Goal: Register for event/course

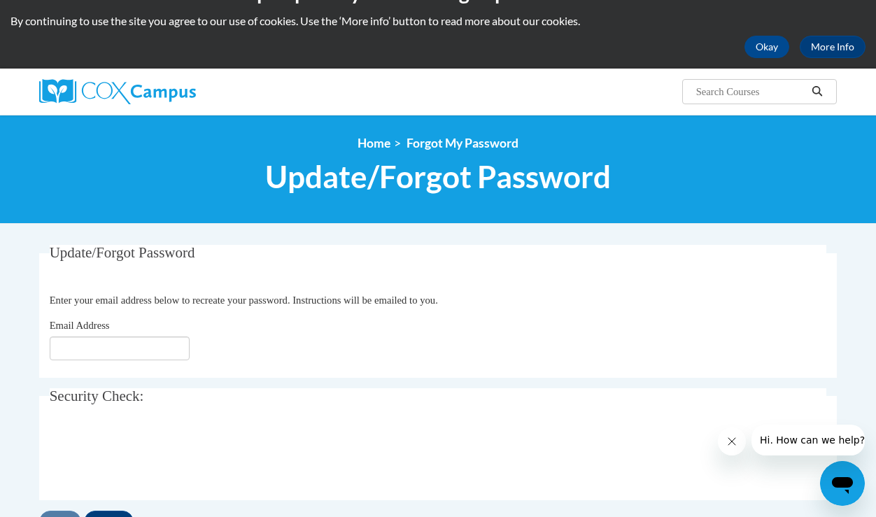
scroll to position [38, 0]
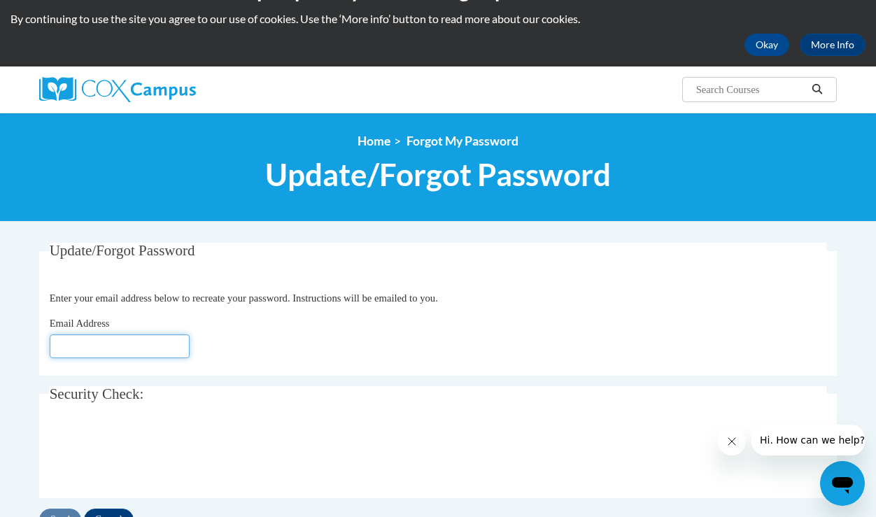
click at [141, 344] on input "Email Address" at bounding box center [120, 346] width 140 height 24
type input "[EMAIL_ADDRESS][DOMAIN_NAME]"
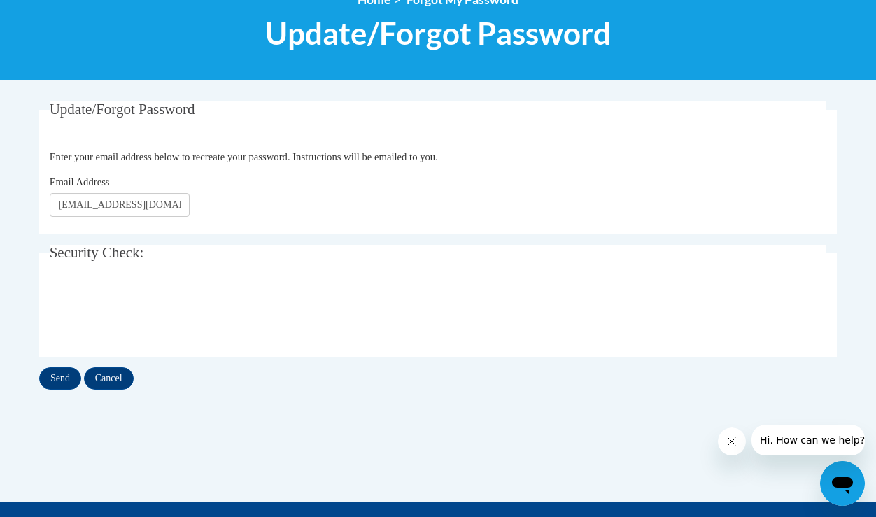
scroll to position [193, 0]
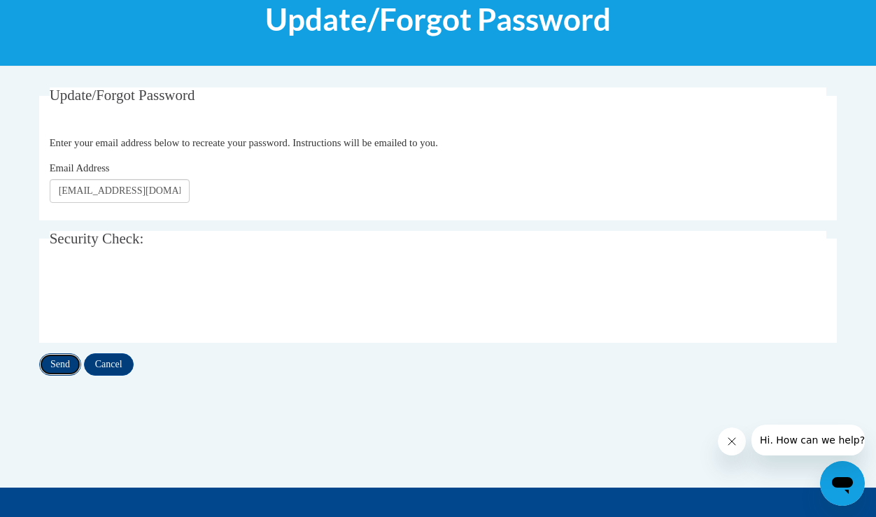
click at [62, 359] on input "Send" at bounding box center [60, 364] width 42 height 22
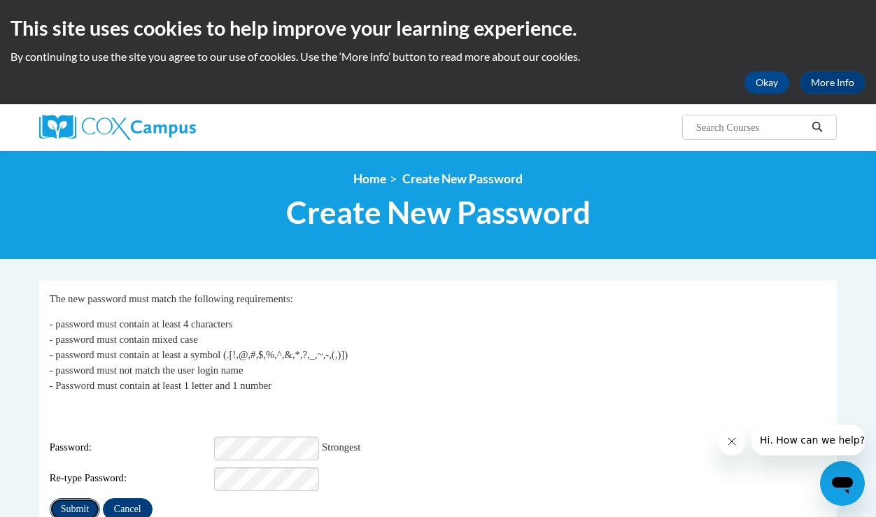
click at [75, 502] on input "Submit" at bounding box center [75, 509] width 50 height 22
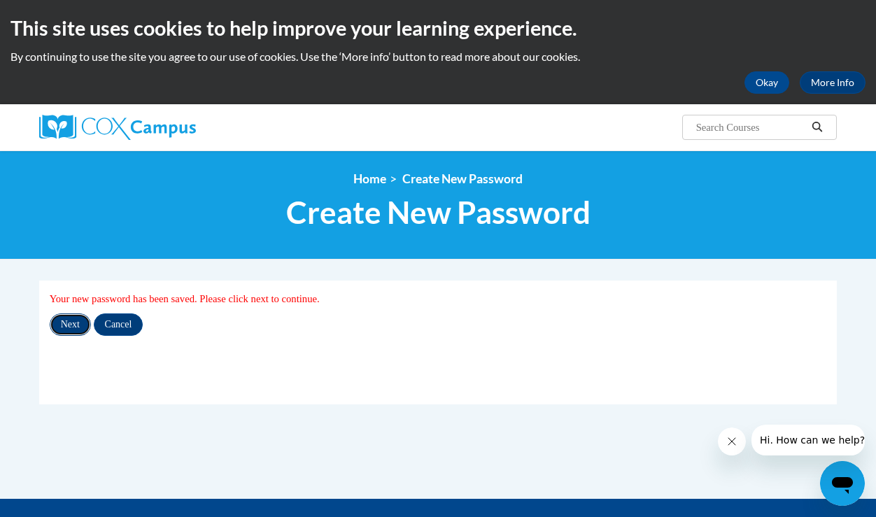
click at [75, 325] on input "Next" at bounding box center [70, 324] width 41 height 22
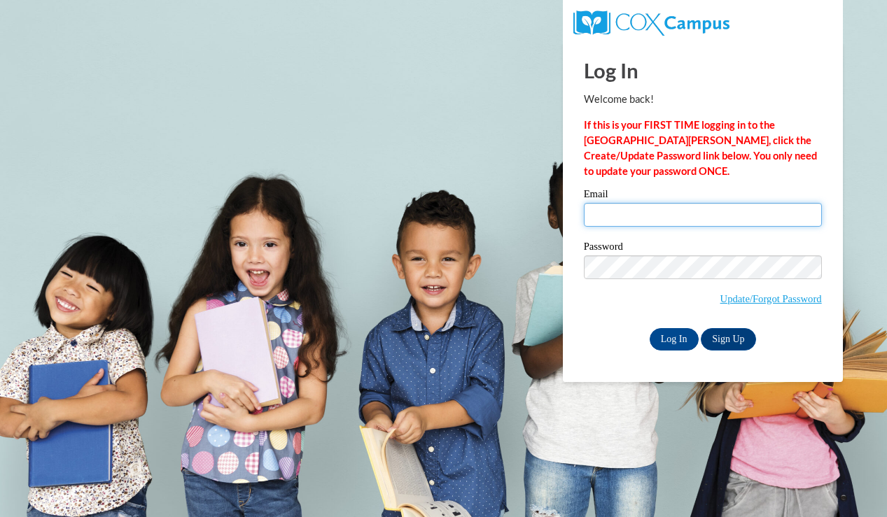
click at [694, 223] on input "Email" at bounding box center [703, 215] width 238 height 24
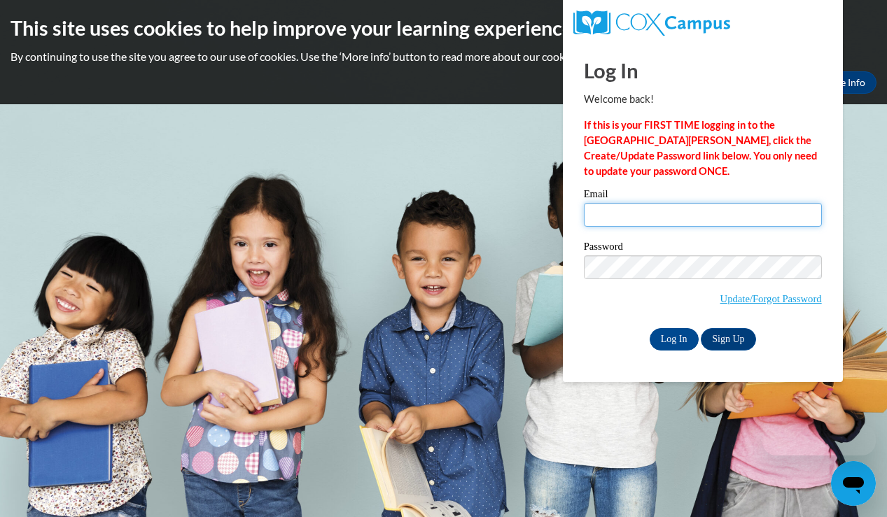
type input "[EMAIL_ADDRESS][DOMAIN_NAME]"
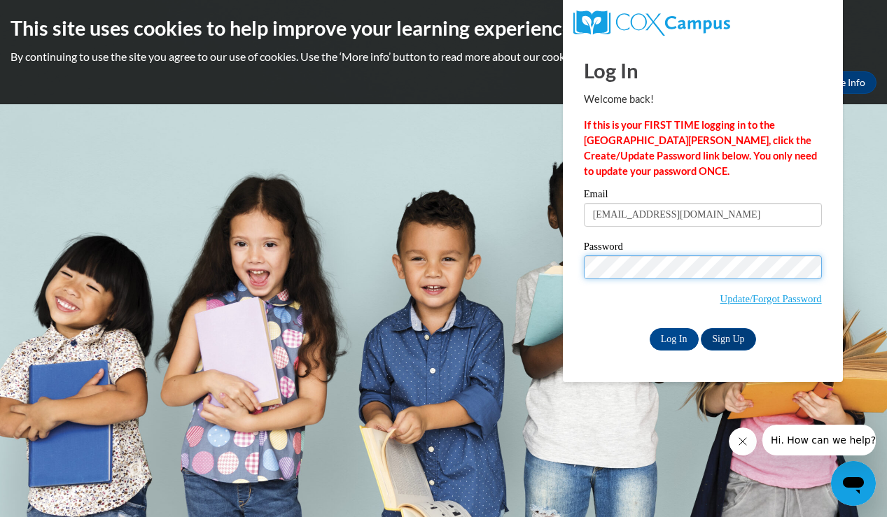
click at [649, 328] on input "Log In" at bounding box center [673, 339] width 49 height 22
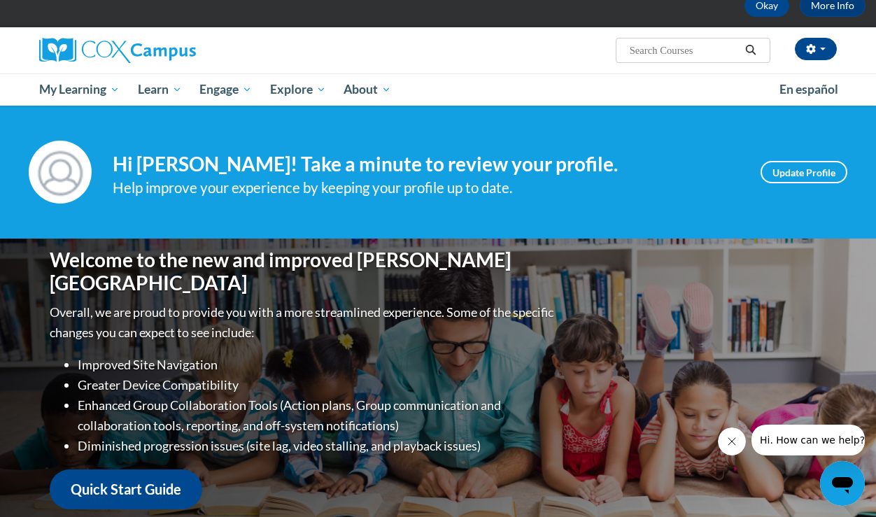
scroll to position [78, 0]
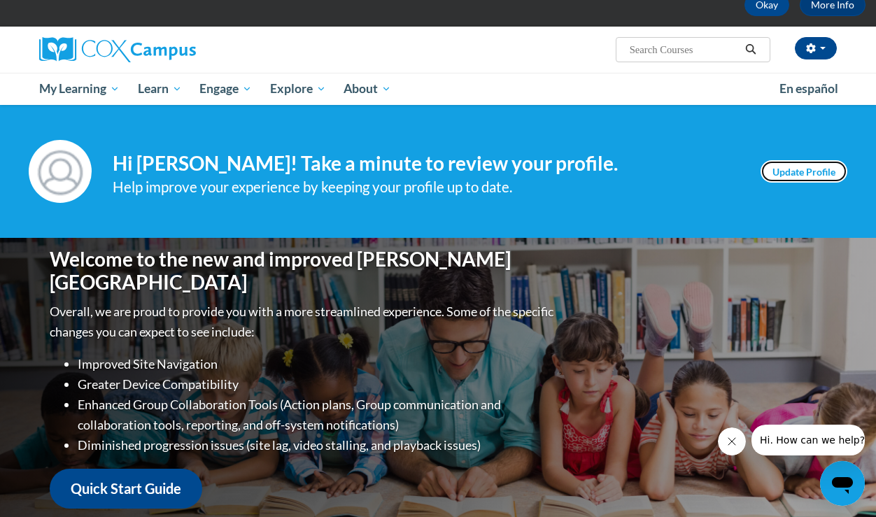
click at [818, 181] on link "Update Profile" at bounding box center [804, 171] width 87 height 22
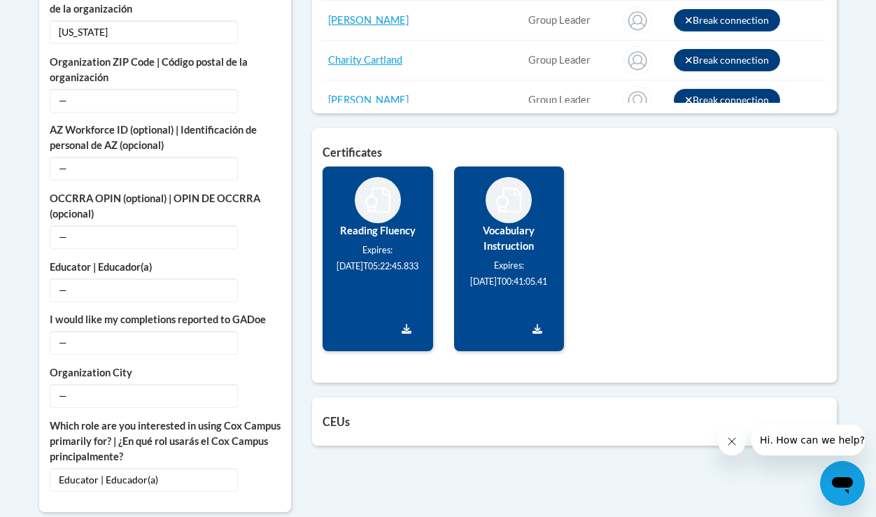
scroll to position [854, 0]
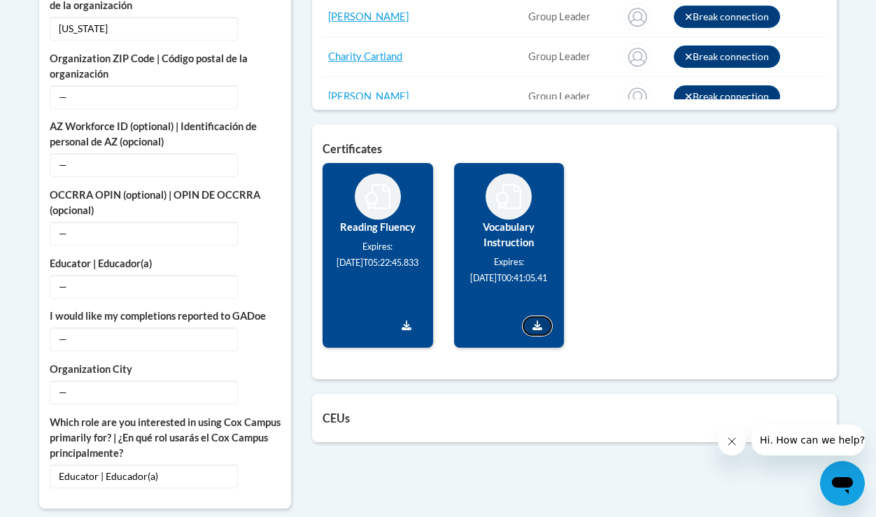
click at [537, 327] on icon "Download Certificate" at bounding box center [537, 325] width 10 height 10
click at [409, 324] on icon "Download Certificate" at bounding box center [407, 325] width 10 height 10
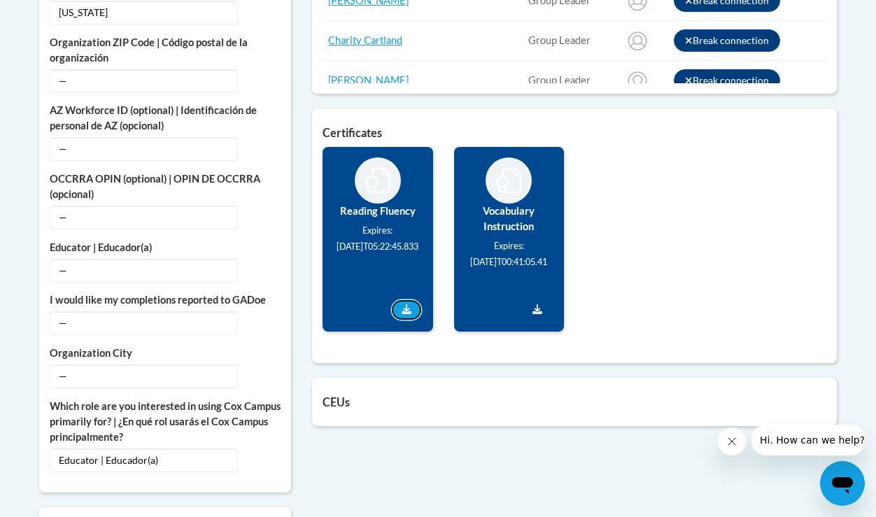
scroll to position [881, 0]
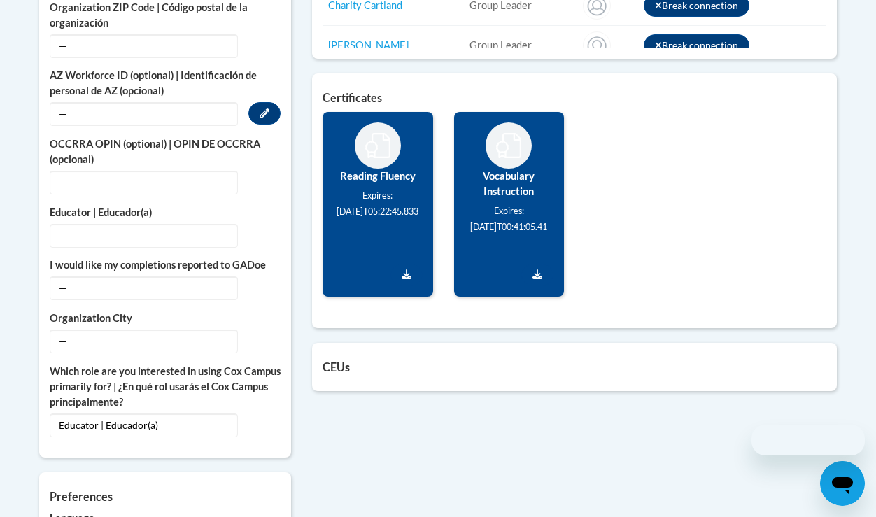
scroll to position [881, 0]
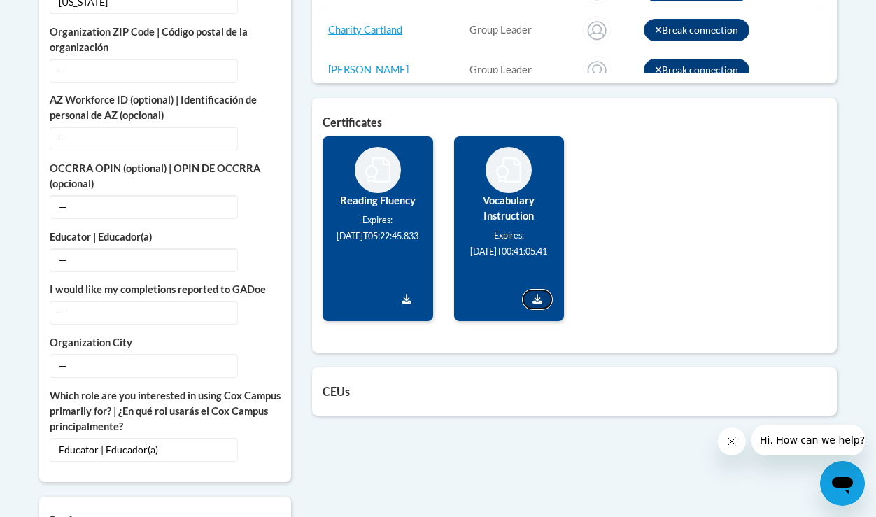
click at [539, 298] on icon "Download Certificate" at bounding box center [537, 299] width 10 height 10
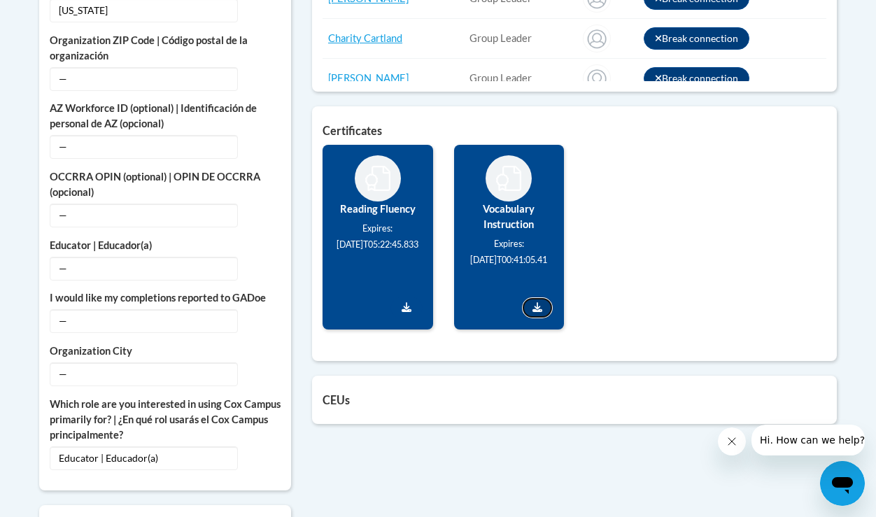
scroll to position [870, 0]
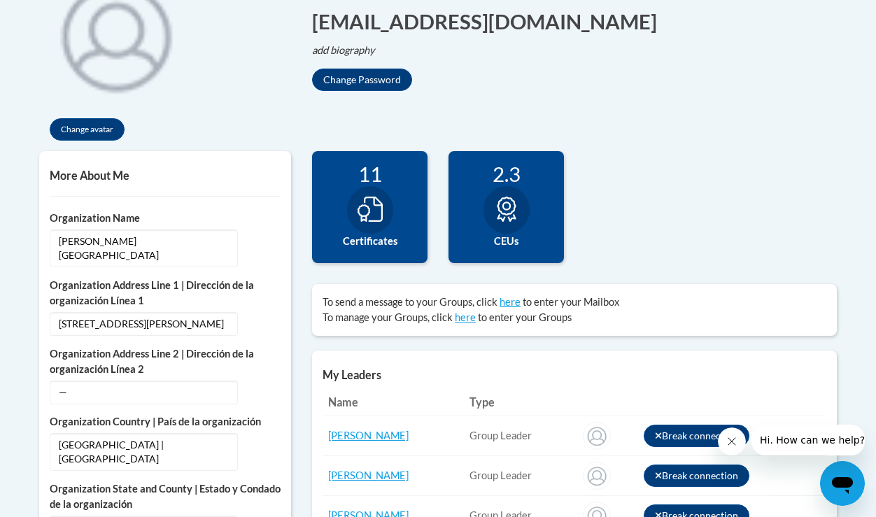
scroll to position [343, 0]
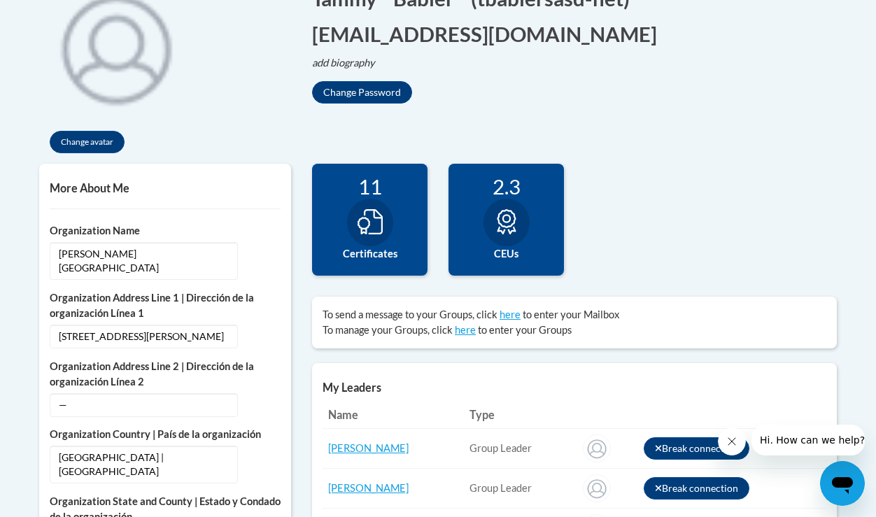
click at [362, 237] on div at bounding box center [370, 223] width 46 height 48
click at [379, 210] on icon at bounding box center [370, 221] width 25 height 25
click at [535, 221] on div "2.3 CEUs" at bounding box center [506, 220] width 115 height 112
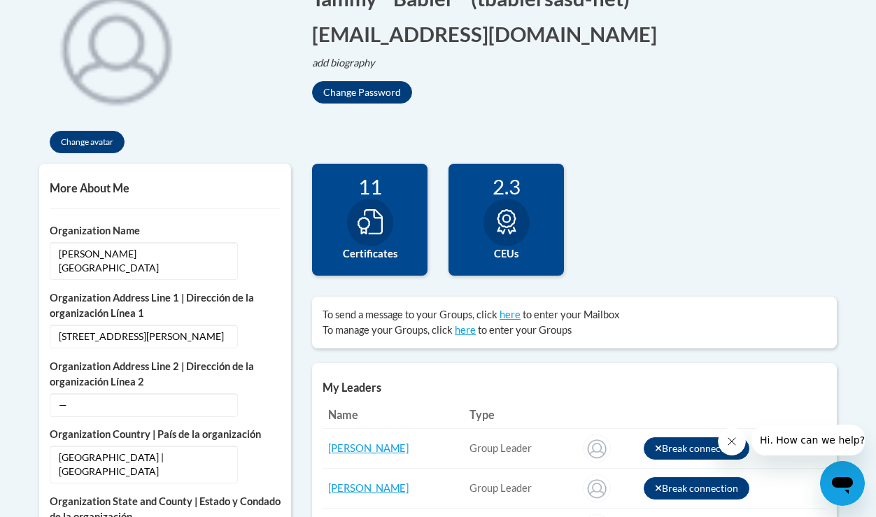
click at [535, 221] on div "2.3 CEUs" at bounding box center [506, 220] width 115 height 112
click at [366, 197] on div "11" at bounding box center [370, 186] width 94 height 24
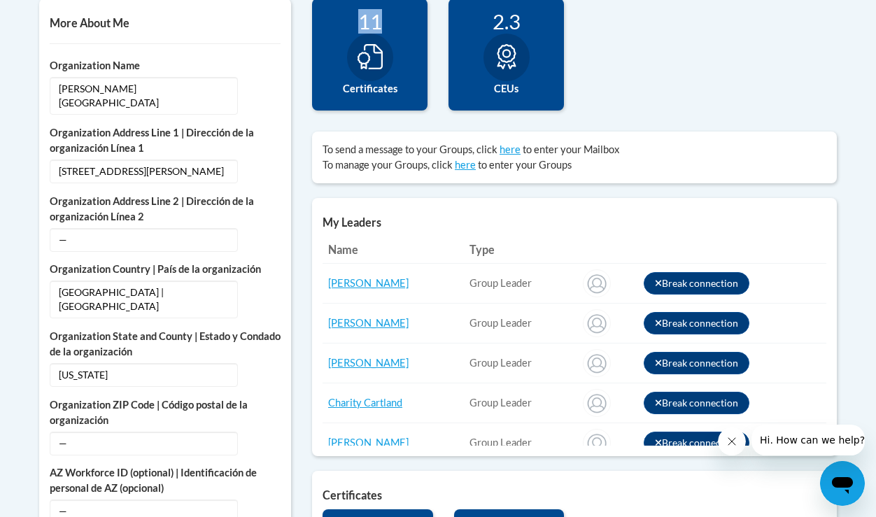
scroll to position [396, 0]
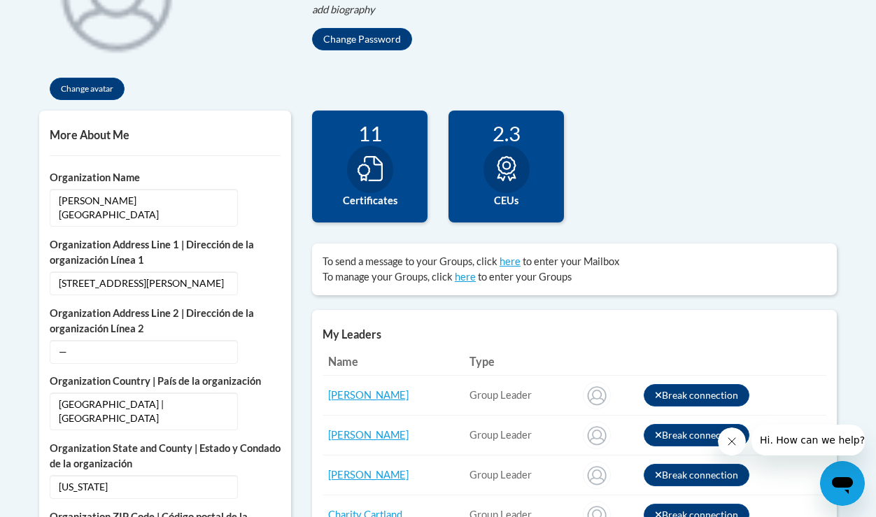
click at [385, 182] on div at bounding box center [370, 170] width 46 height 48
click at [507, 183] on div at bounding box center [506, 170] width 46 height 48
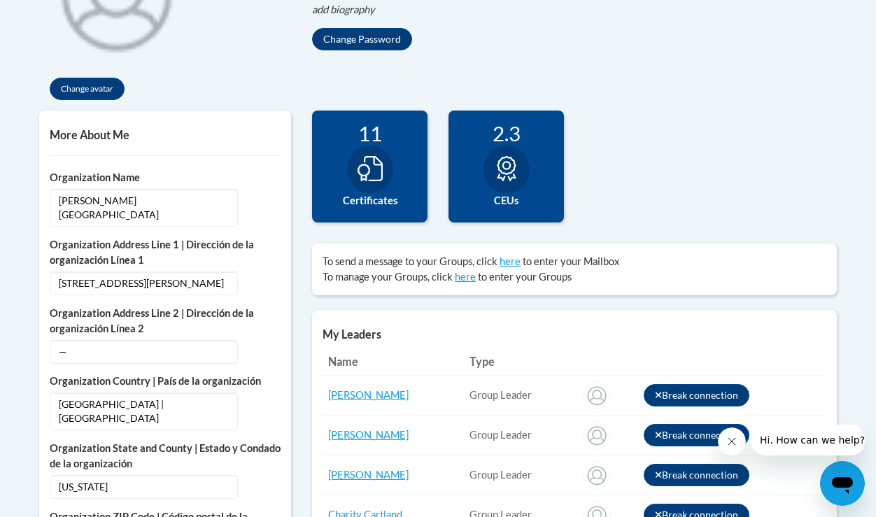
click at [507, 183] on div at bounding box center [506, 170] width 46 height 48
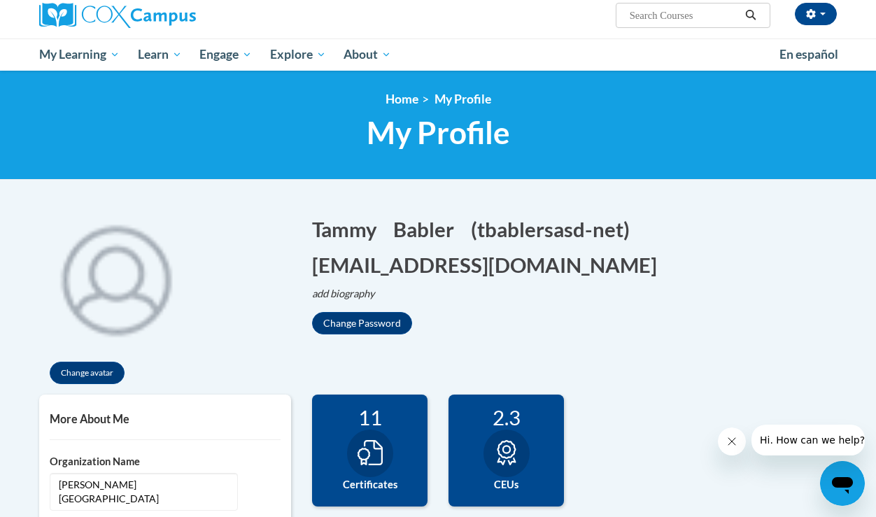
scroll to position [0, 0]
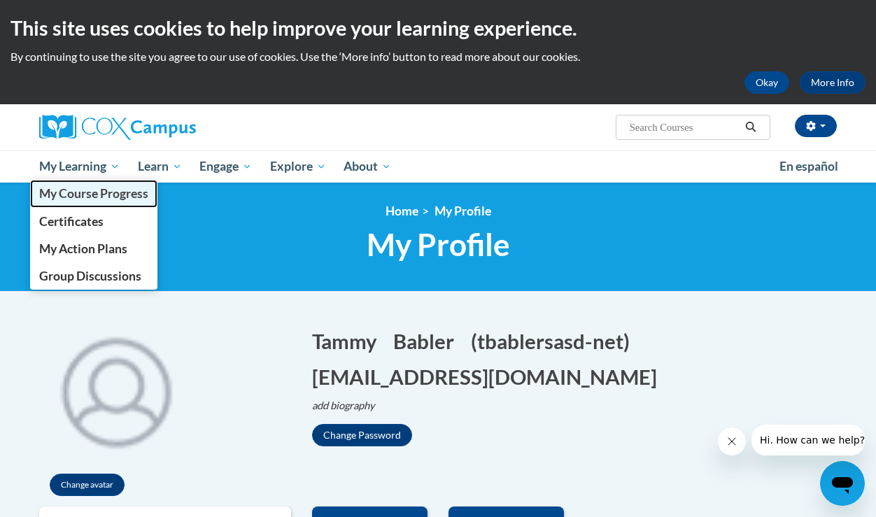
click at [101, 195] on span "My Course Progress" at bounding box center [93, 193] width 109 height 15
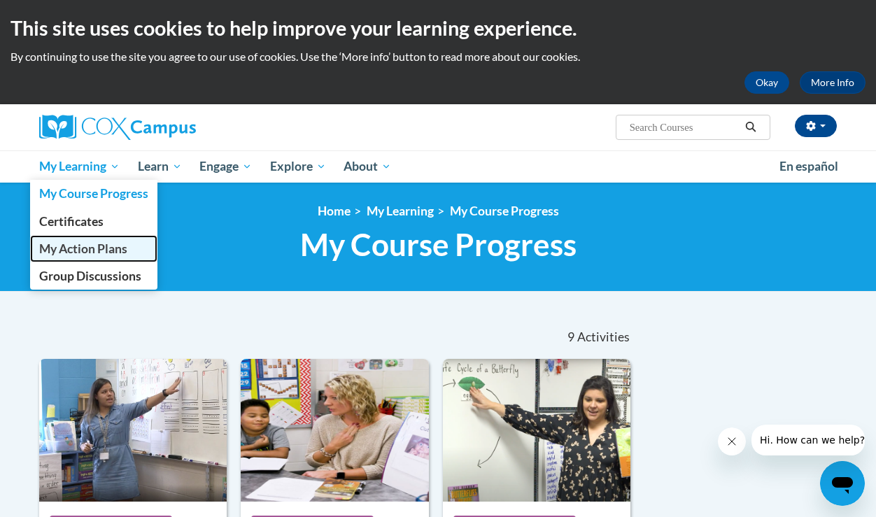
click at [71, 250] on span "My Action Plans" at bounding box center [83, 248] width 88 height 15
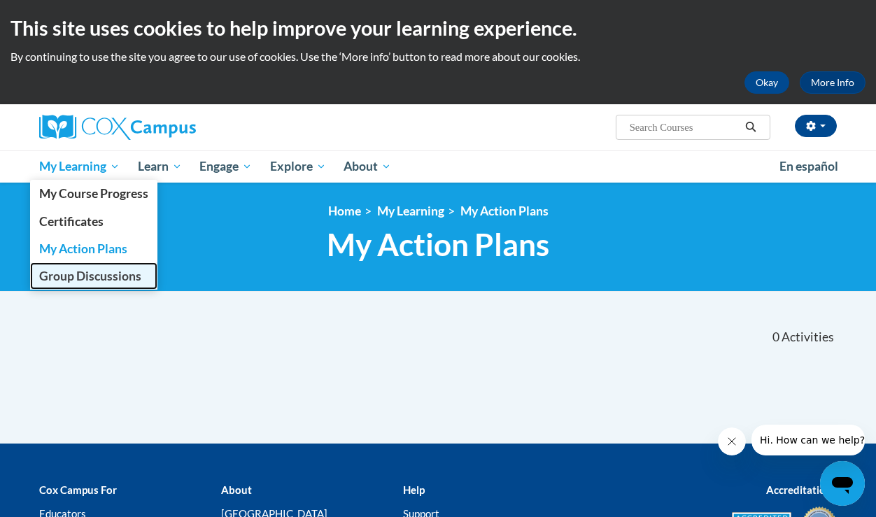
click at [67, 270] on span "Group Discussions" at bounding box center [90, 276] width 102 height 15
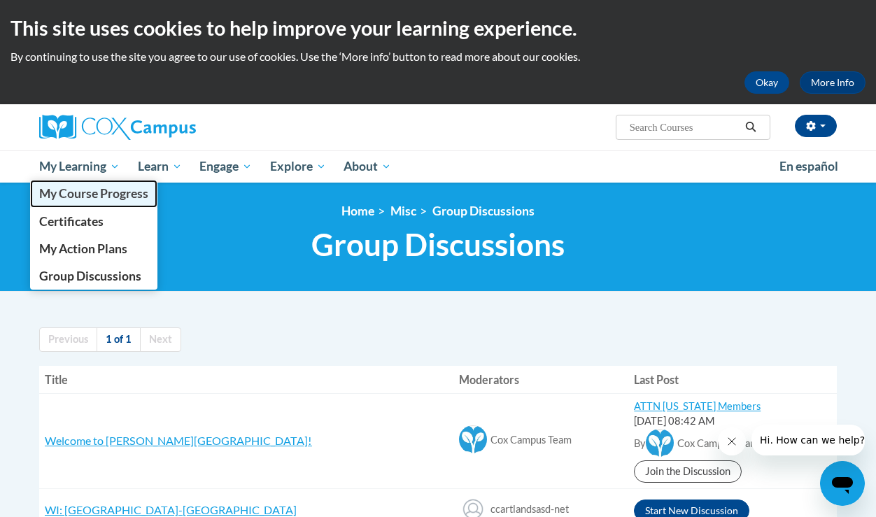
click at [91, 195] on span "My Course Progress" at bounding box center [93, 193] width 109 height 15
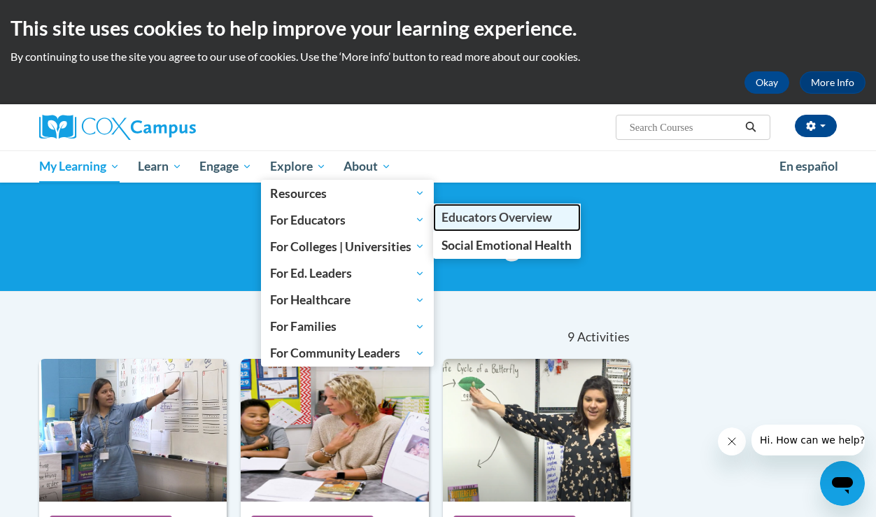
click at [471, 218] on span "Educators Overview" at bounding box center [497, 217] width 111 height 15
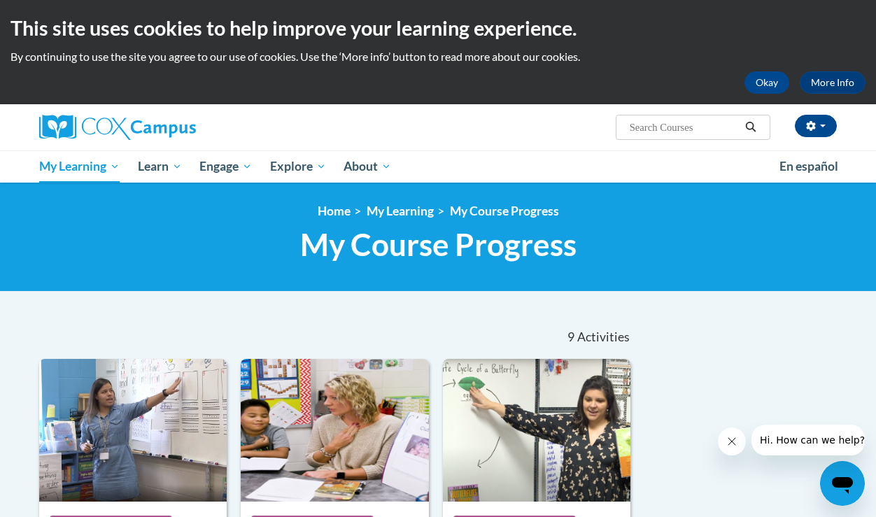
click at [700, 124] on input "Search..." at bounding box center [684, 127] width 112 height 17
type input "rti"
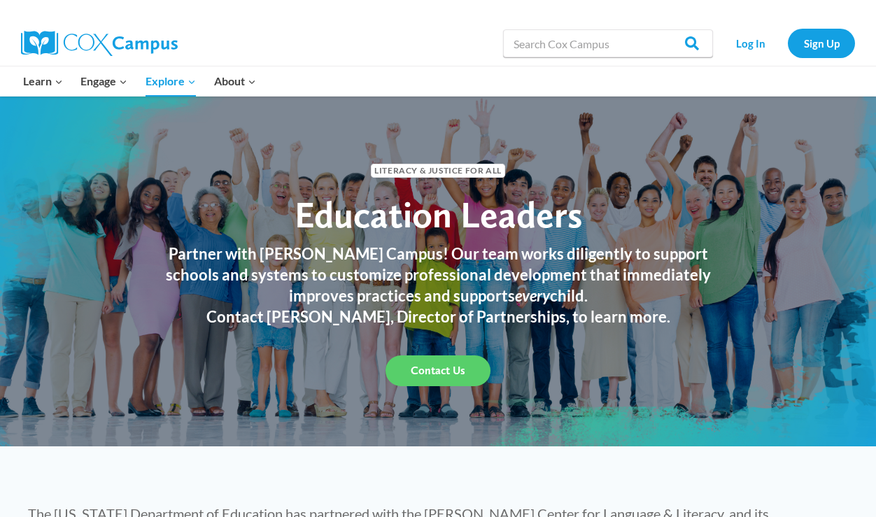
scroll to position [4, 0]
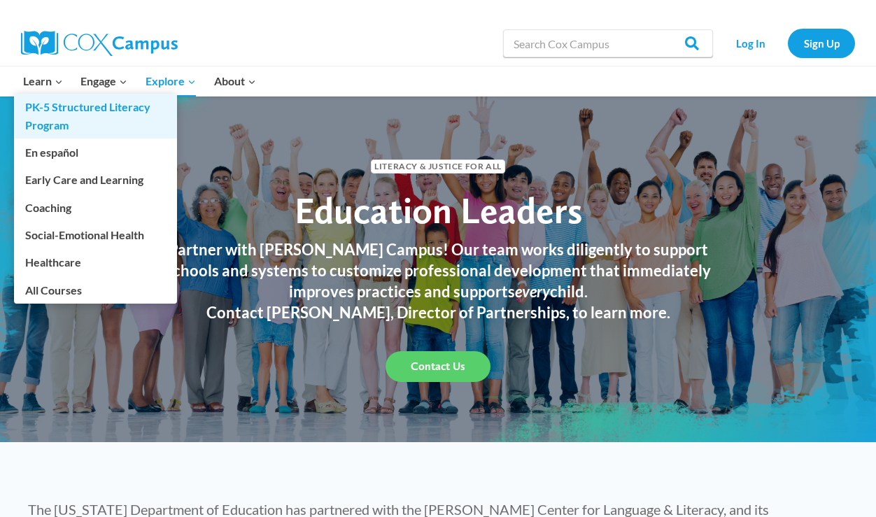
click at [55, 108] on link "PK-5 Structured Literacy Program" at bounding box center [95, 116] width 163 height 45
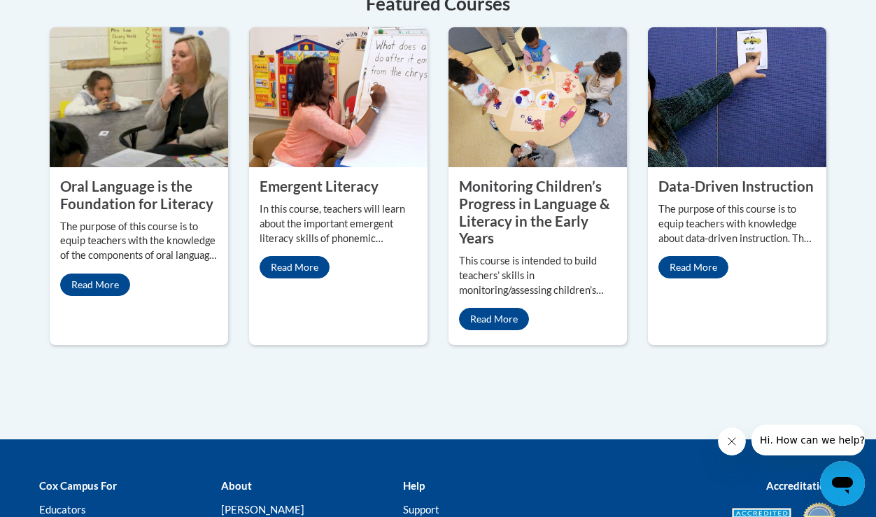
scroll to position [1344, 0]
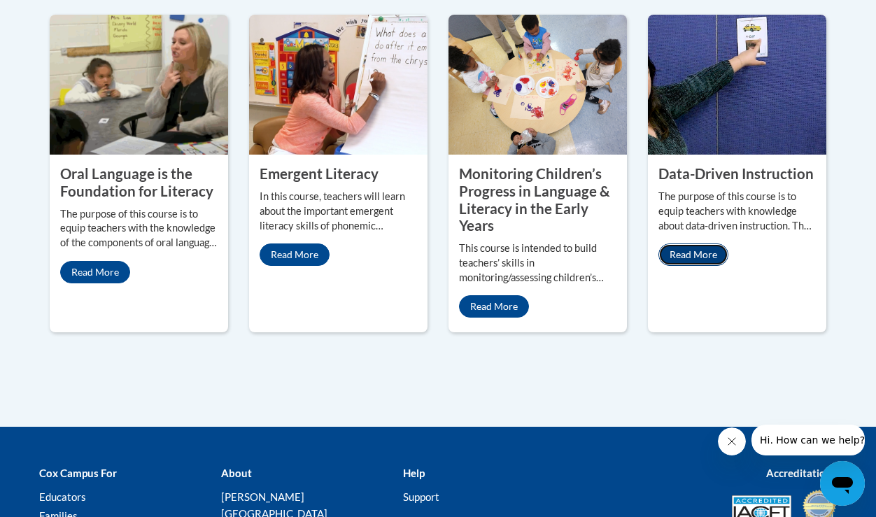
click at [707, 243] on link "Read More" at bounding box center [693, 254] width 70 height 22
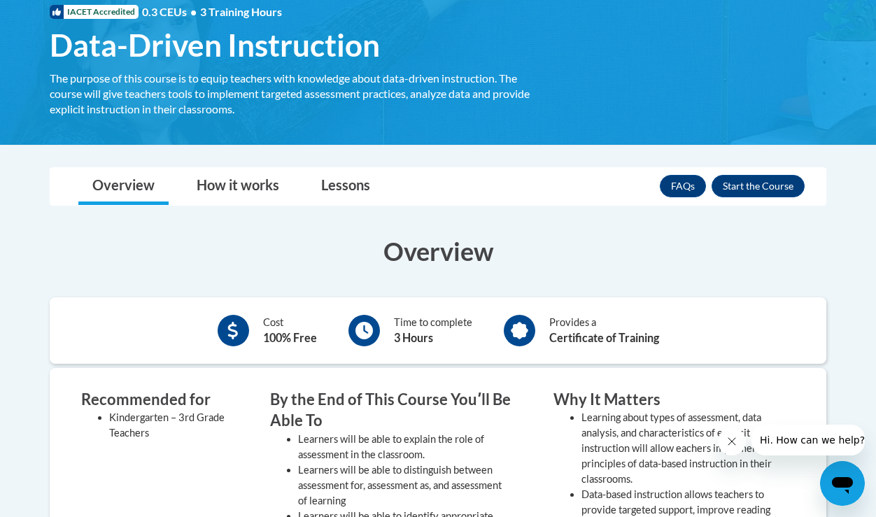
scroll to position [219, 0]
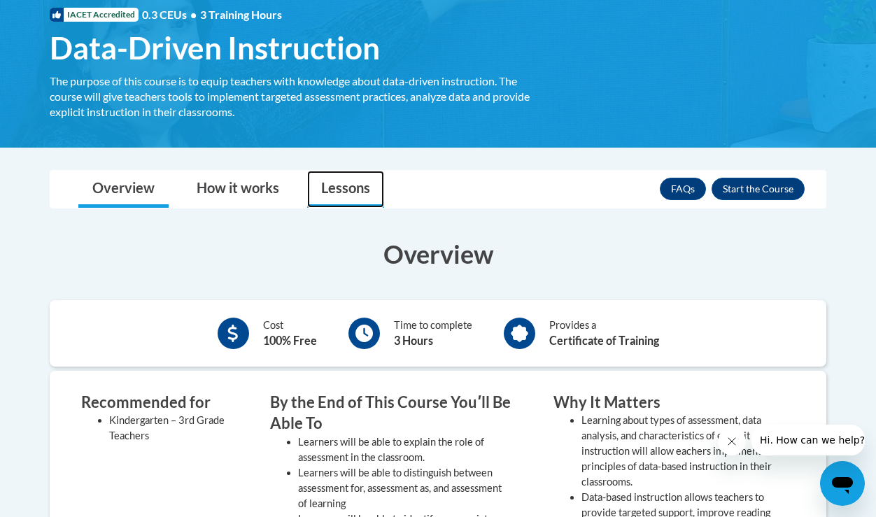
click at [346, 192] on link "Lessons" at bounding box center [345, 189] width 77 height 37
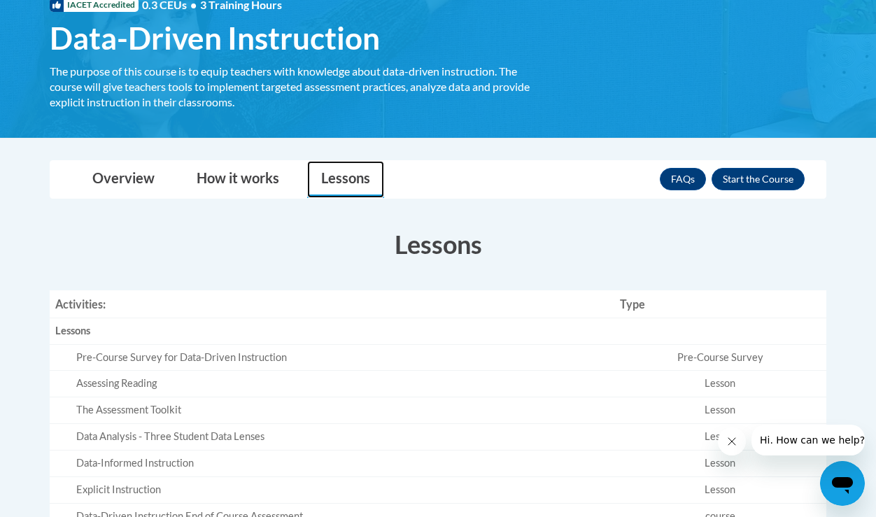
scroll to position [143, 0]
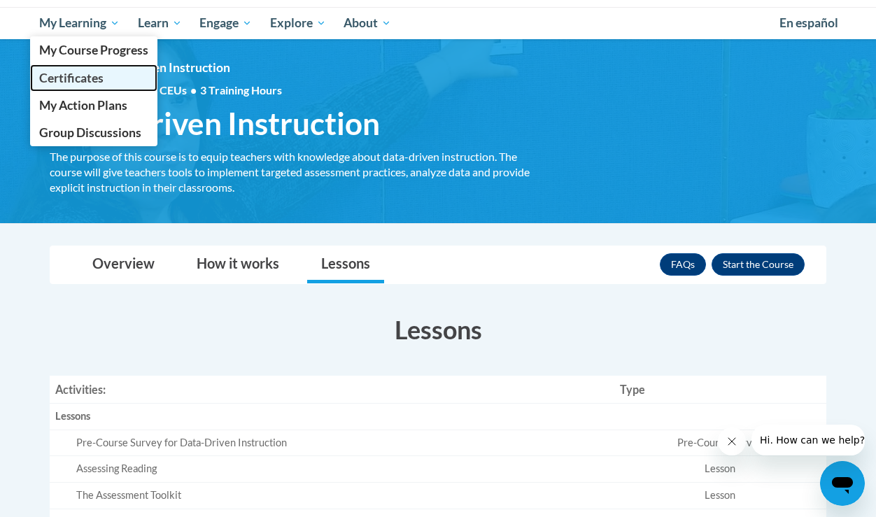
click at [109, 78] on link "Certificates" at bounding box center [93, 77] width 127 height 27
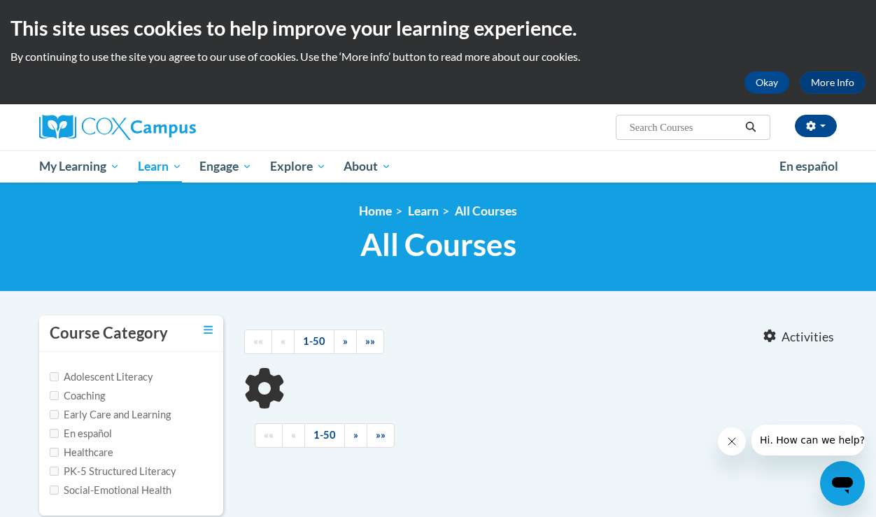
type input "rti"
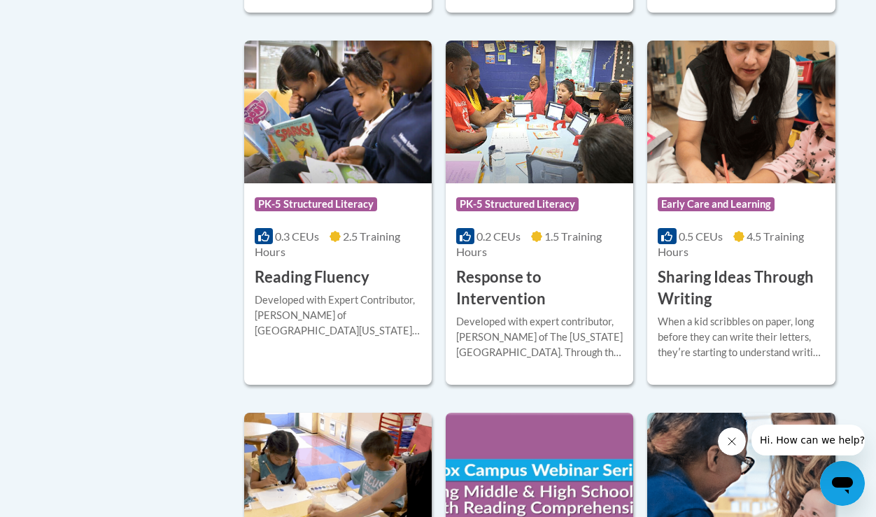
scroll to position [1136, 0]
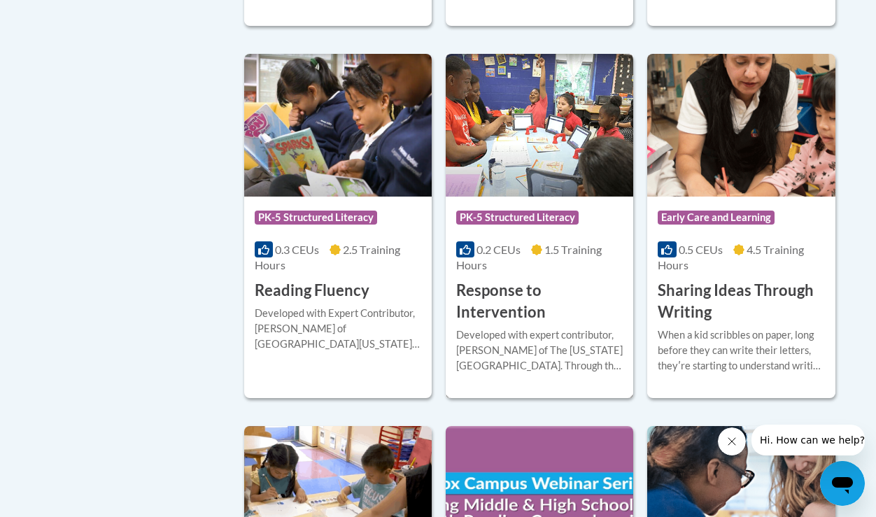
click at [517, 214] on span "PK-5 Structured Literacy" at bounding box center [517, 218] width 122 height 14
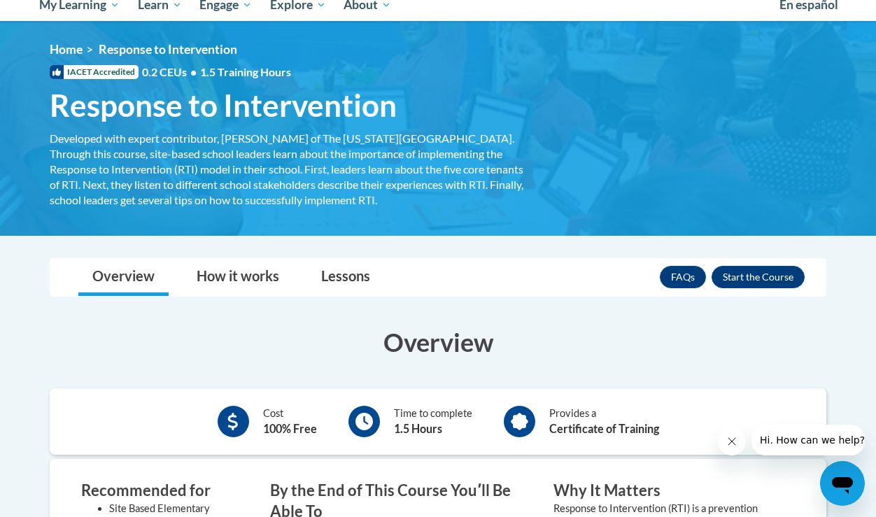
scroll to position [164, 0]
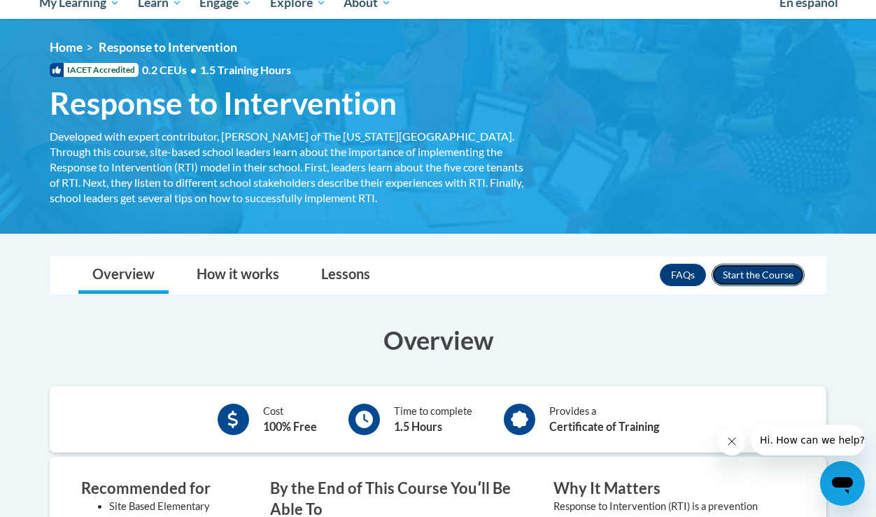
click at [737, 274] on button "Enroll" at bounding box center [758, 275] width 93 height 22
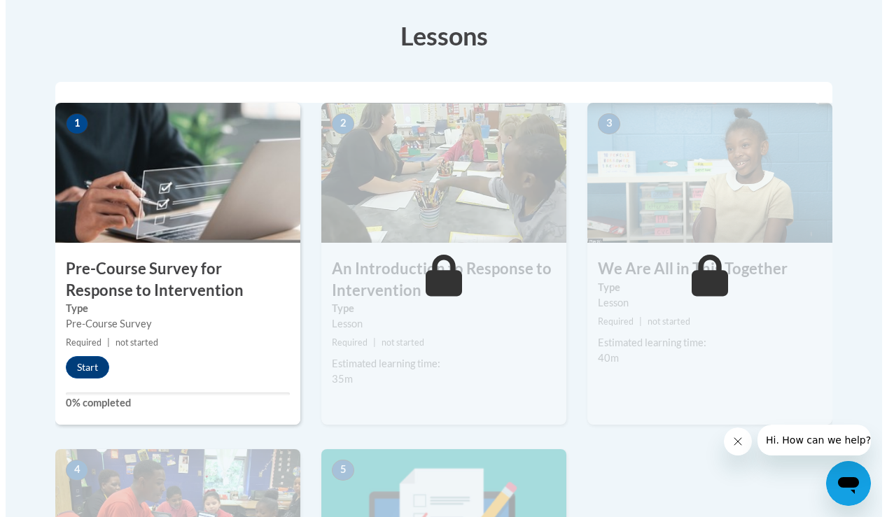
scroll to position [390, 0]
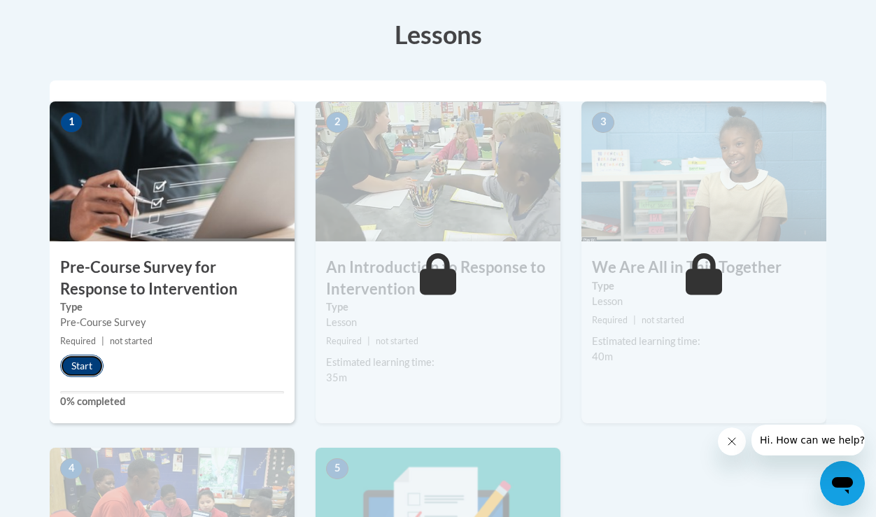
click at [85, 367] on button "Start" at bounding box center [81, 366] width 43 height 22
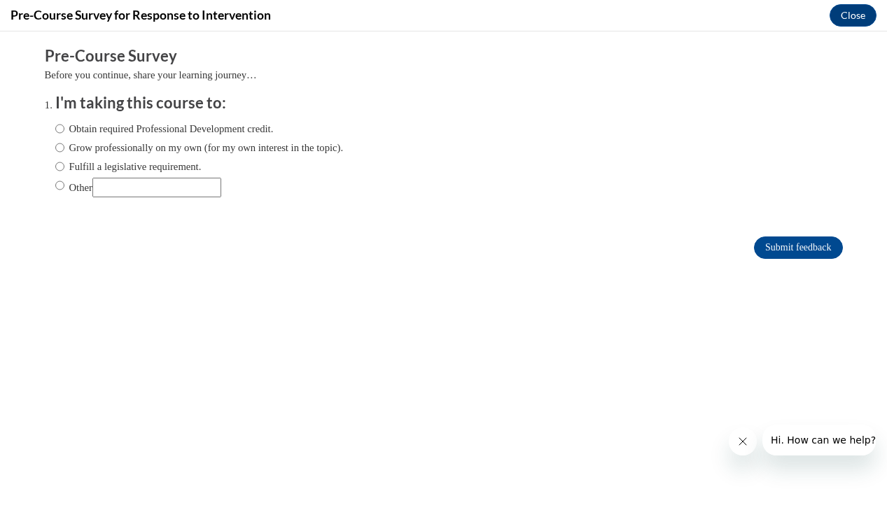
scroll to position [0, 0]
click at [55, 167] on input "Fulfill a legislative requirement." at bounding box center [59, 166] width 9 height 15
radio input "true"
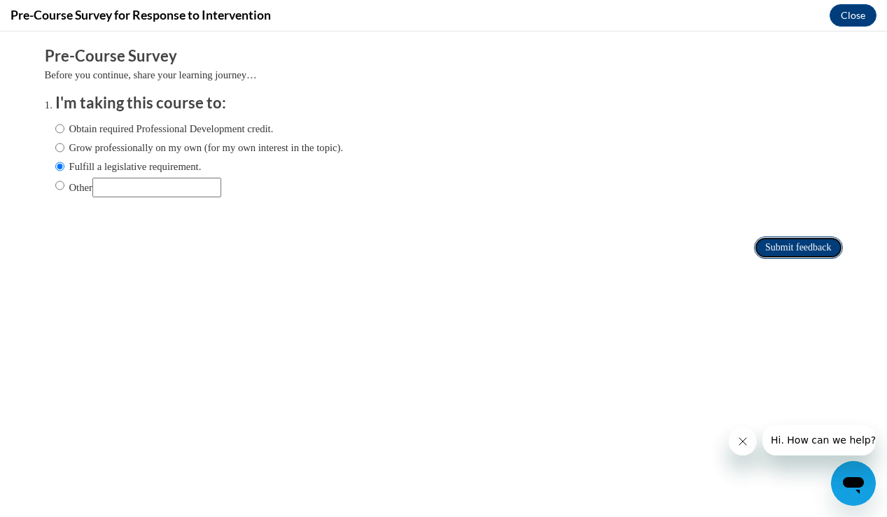
click at [805, 248] on input "Submit feedback" at bounding box center [798, 247] width 88 height 22
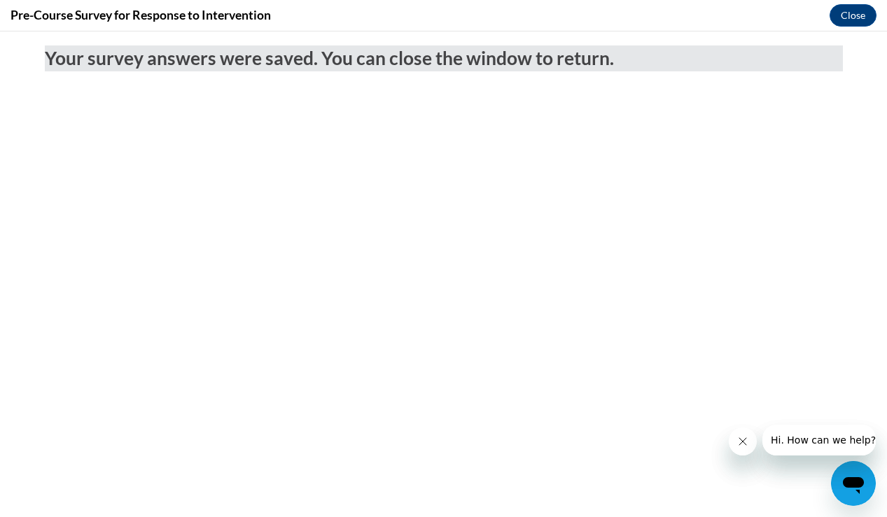
click at [743, 440] on icon "Close message from company" at bounding box center [742, 441] width 7 height 7
click at [746, 440] on icon "Close message from company" at bounding box center [742, 441] width 11 height 11
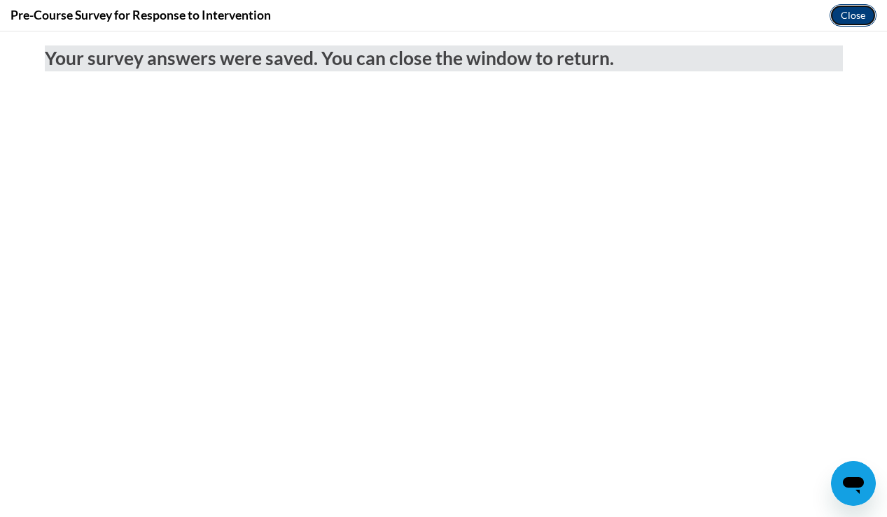
click at [853, 17] on button "Close" at bounding box center [852, 15] width 47 height 22
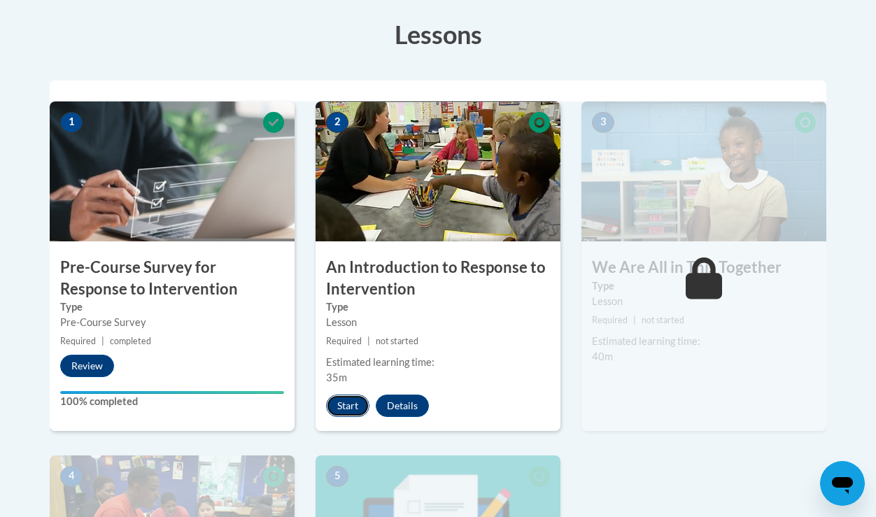
click at [353, 402] on button "Start" at bounding box center [347, 406] width 43 height 22
